Goal: Information Seeking & Learning: Check status

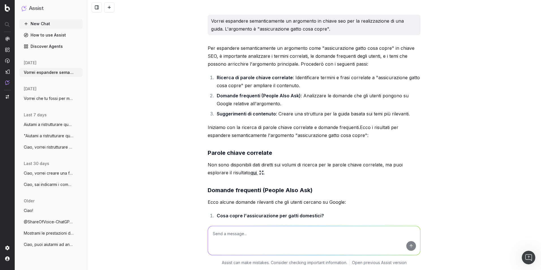
scroll to position [774, 0]
